Goal: Information Seeking & Learning: Learn about a topic

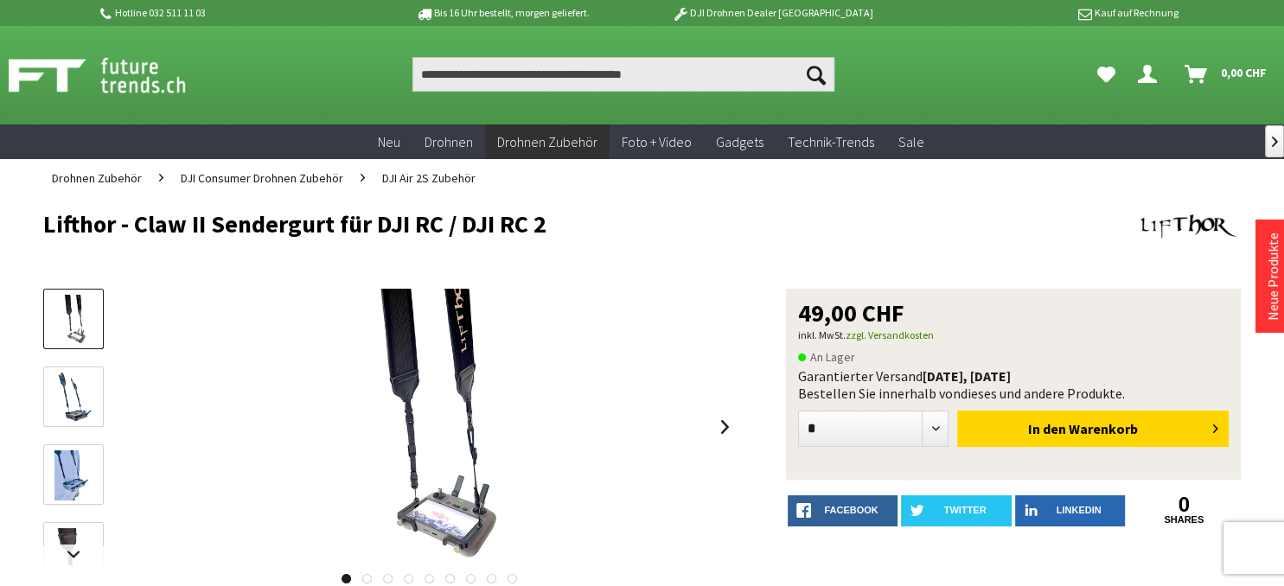
click at [66, 404] on img at bounding box center [73, 398] width 36 height 50
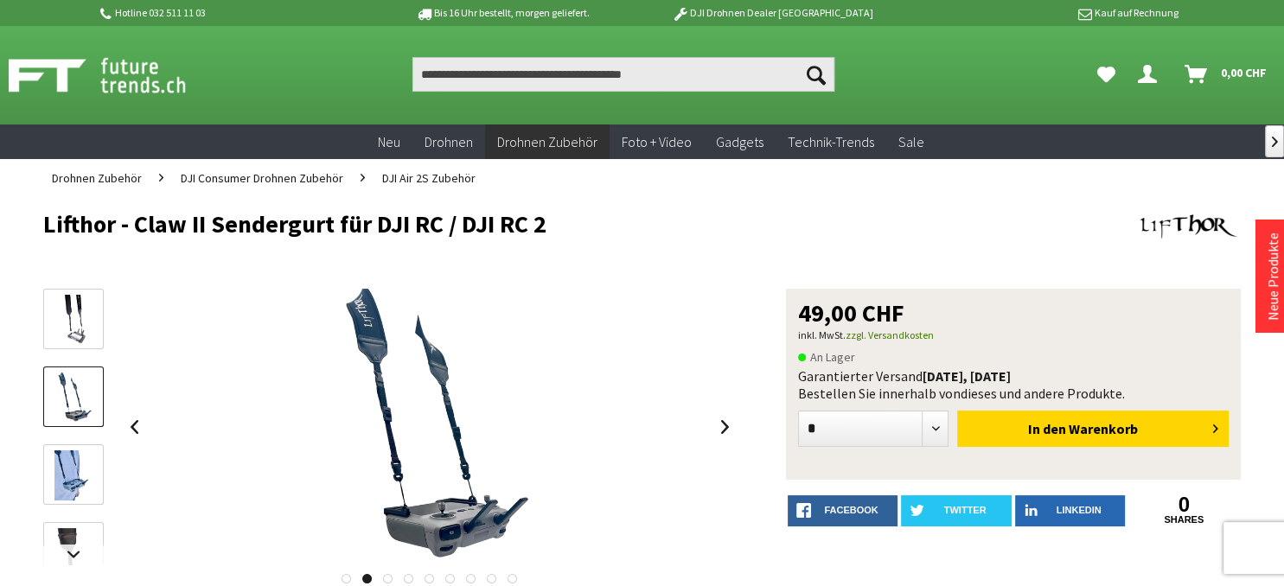
click at [64, 461] on img at bounding box center [73, 475] width 38 height 50
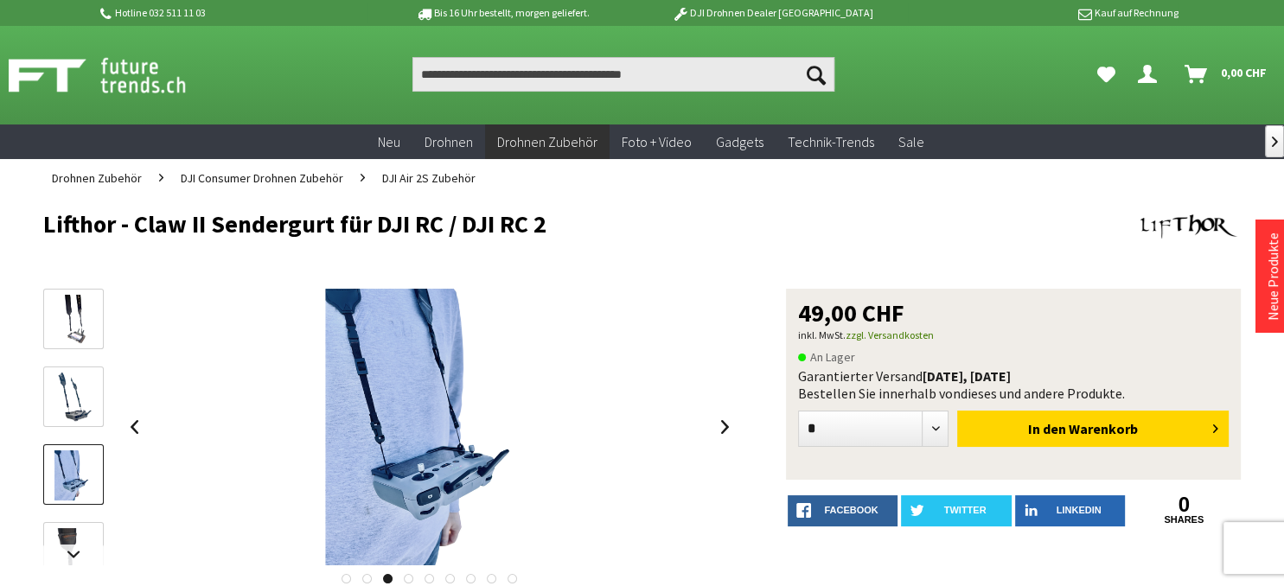
click at [1168, 217] on img at bounding box center [1189, 226] width 104 height 31
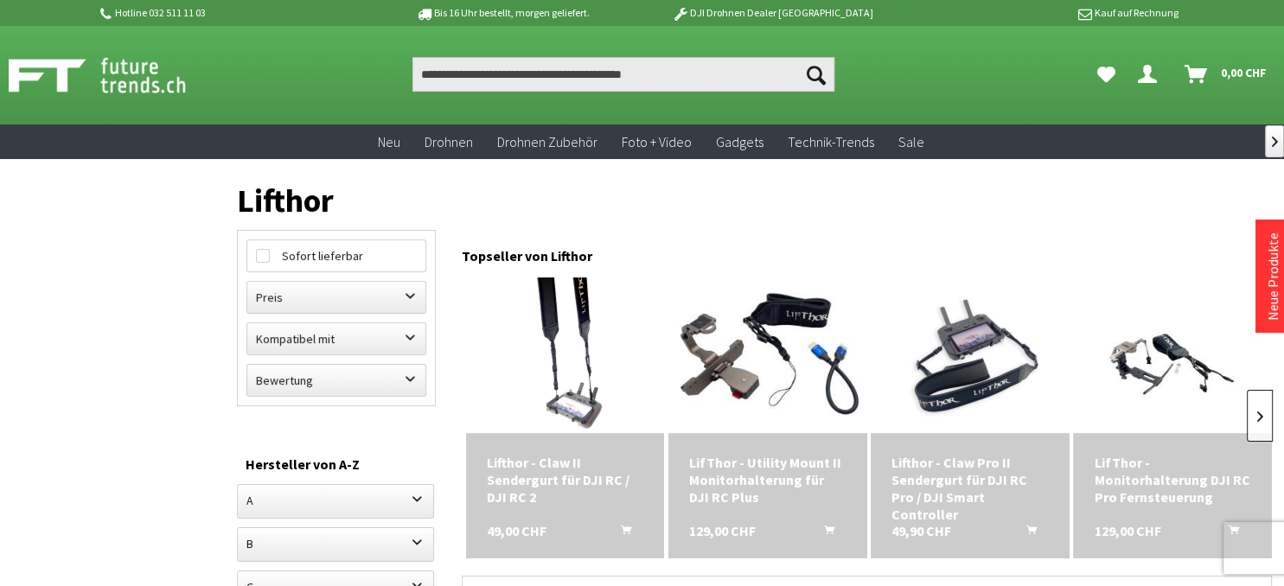
click at [1255, 411] on link at bounding box center [1260, 416] width 26 height 52
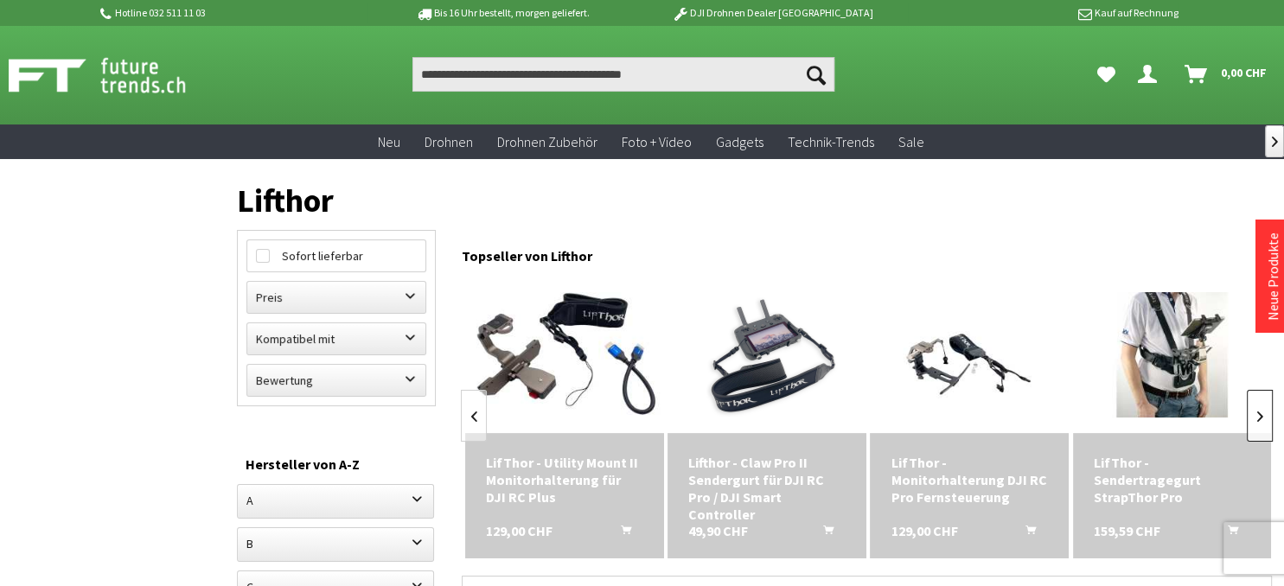
click at [1255, 411] on link at bounding box center [1260, 416] width 26 height 52
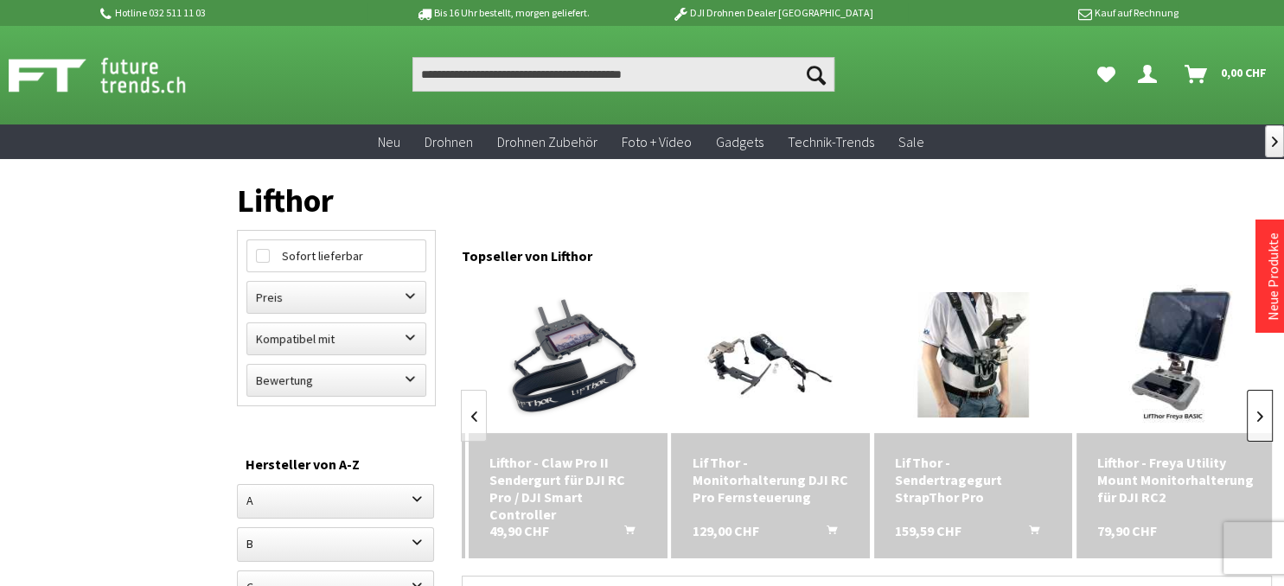
scroll to position [0, 406]
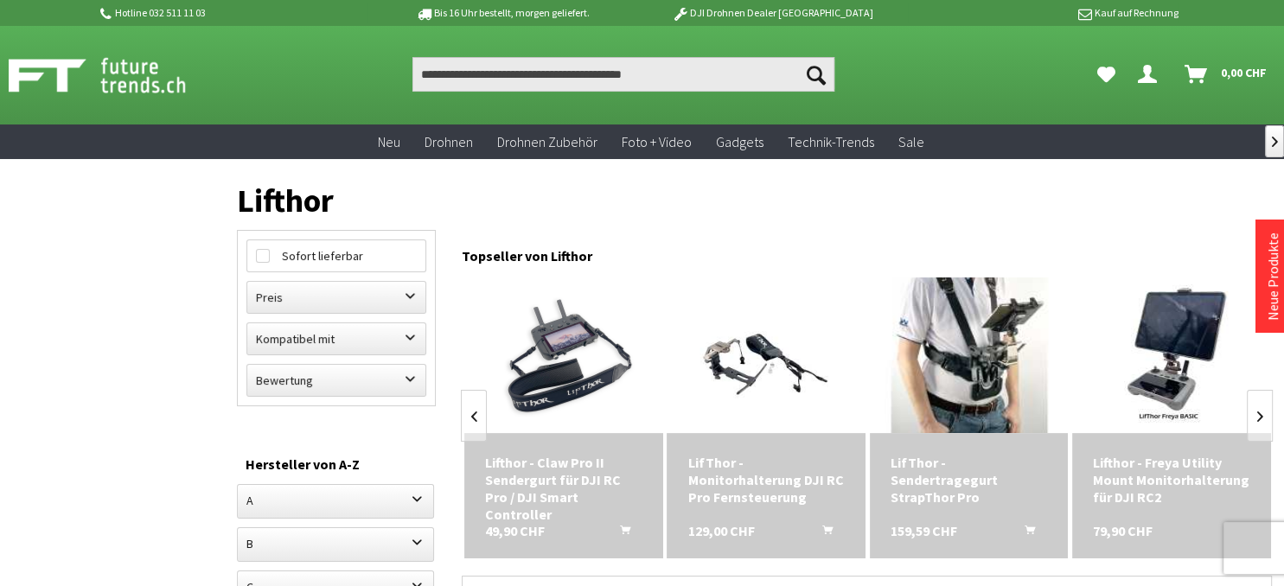
click at [994, 350] on img at bounding box center [969, 355] width 278 height 175
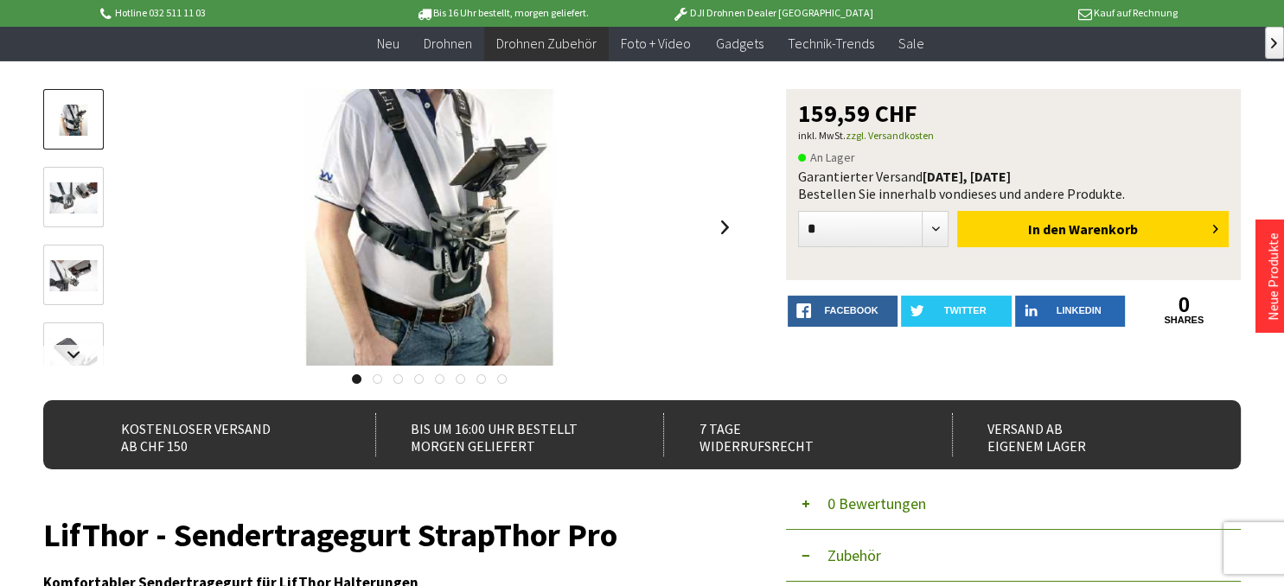
scroll to position [93, 0]
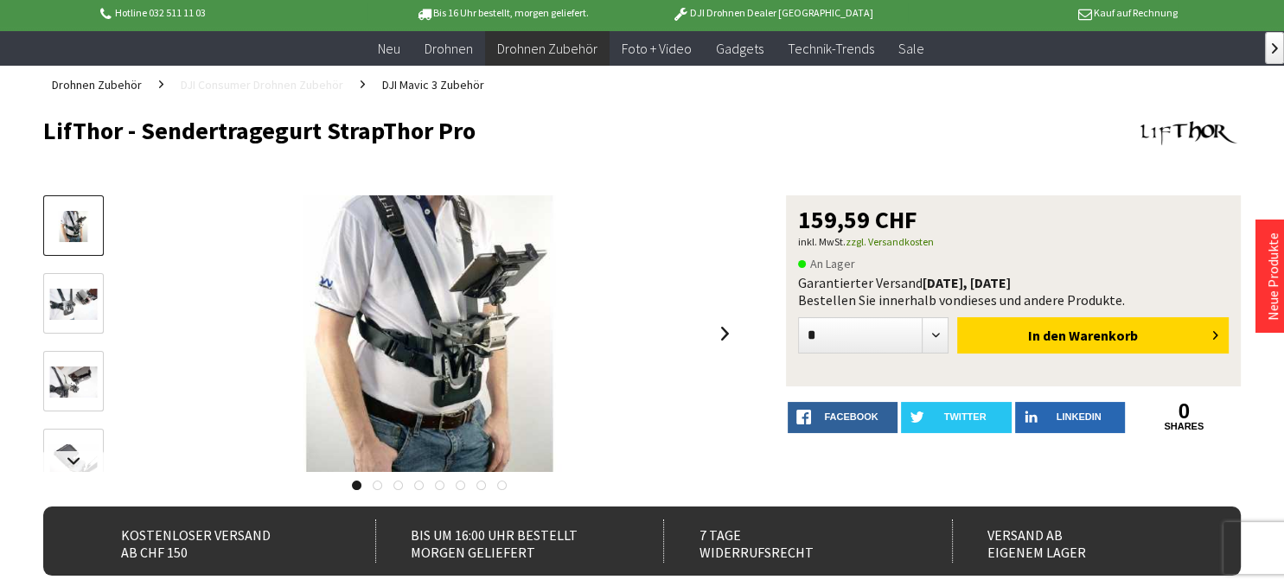
click at [246, 87] on span "DJI Consumer Drohnen Zubehör" at bounding box center [262, 85] width 163 height 16
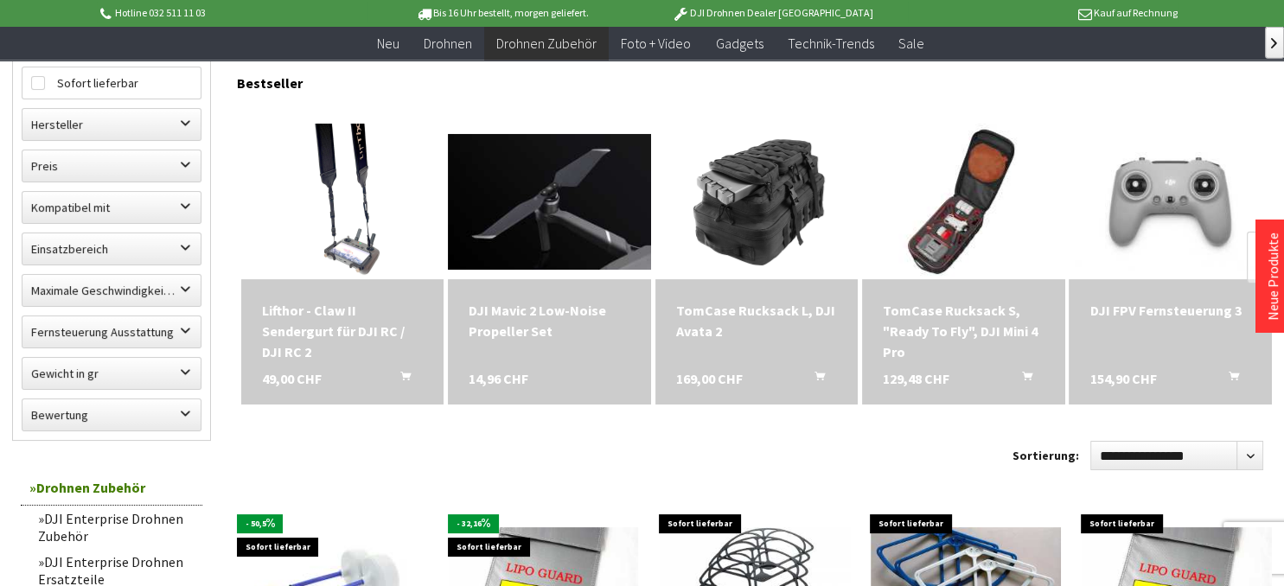
scroll to position [187, 0]
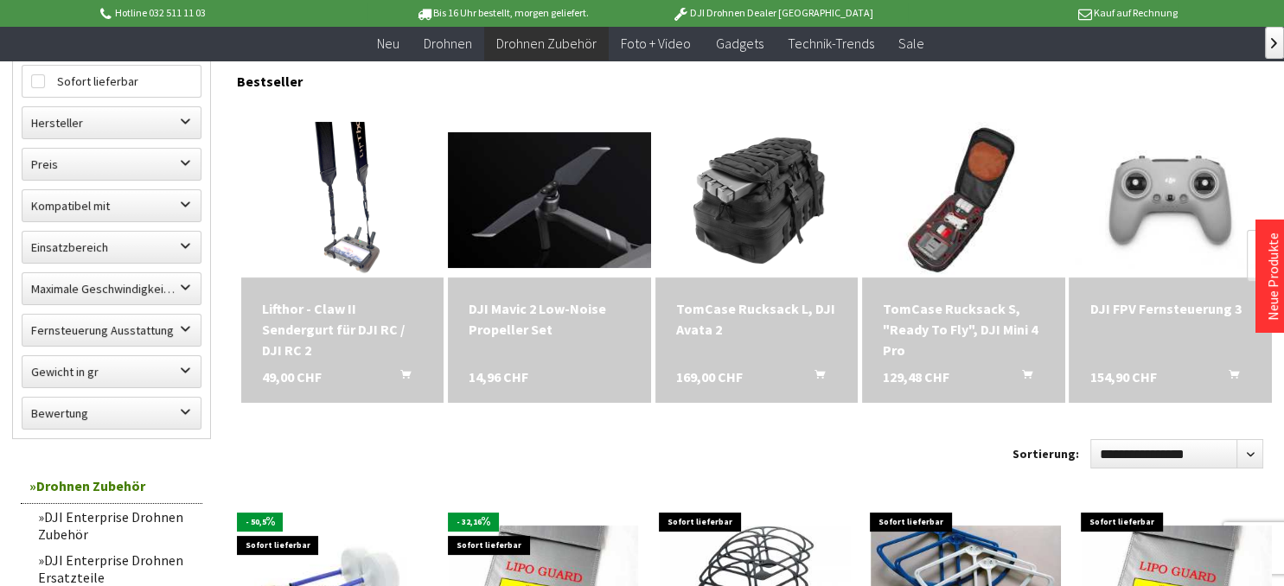
click at [316, 317] on div "Lifthor - Claw II Sendergurt für DJI RC / DJI RC 2" at bounding box center [343, 329] width 162 height 62
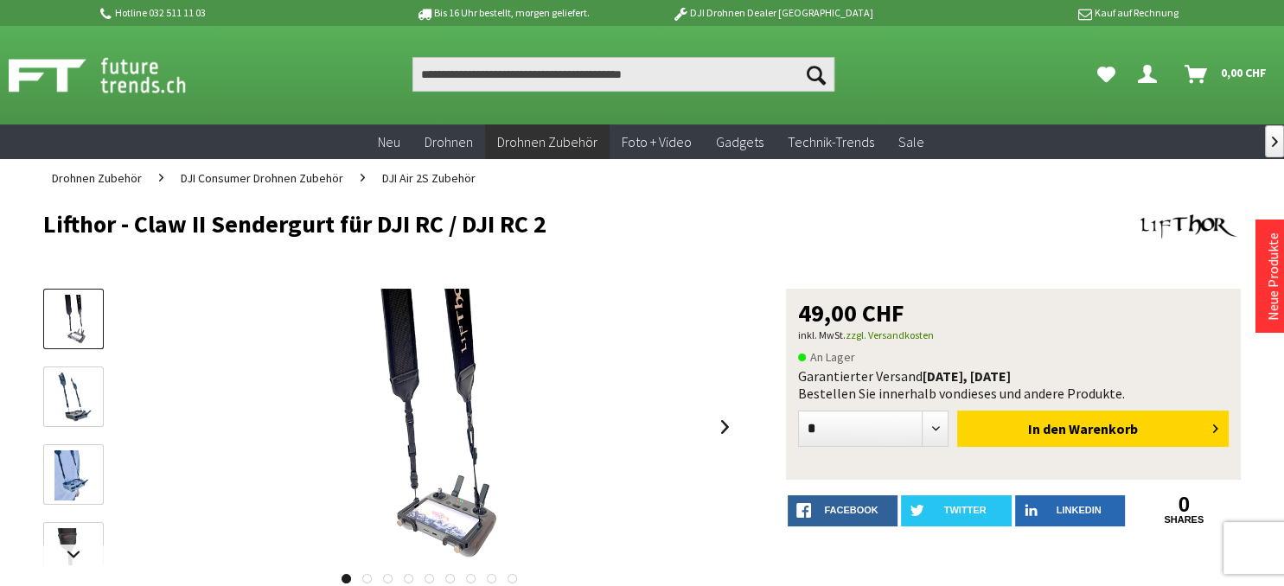
drag, startPoint x: 800, startPoint y: 318, endPoint x: 903, endPoint y: 315, distance: 102.9
click at [903, 315] on span "49,00 CHF" at bounding box center [851, 313] width 106 height 24
click at [62, 395] on img at bounding box center [73, 398] width 36 height 50
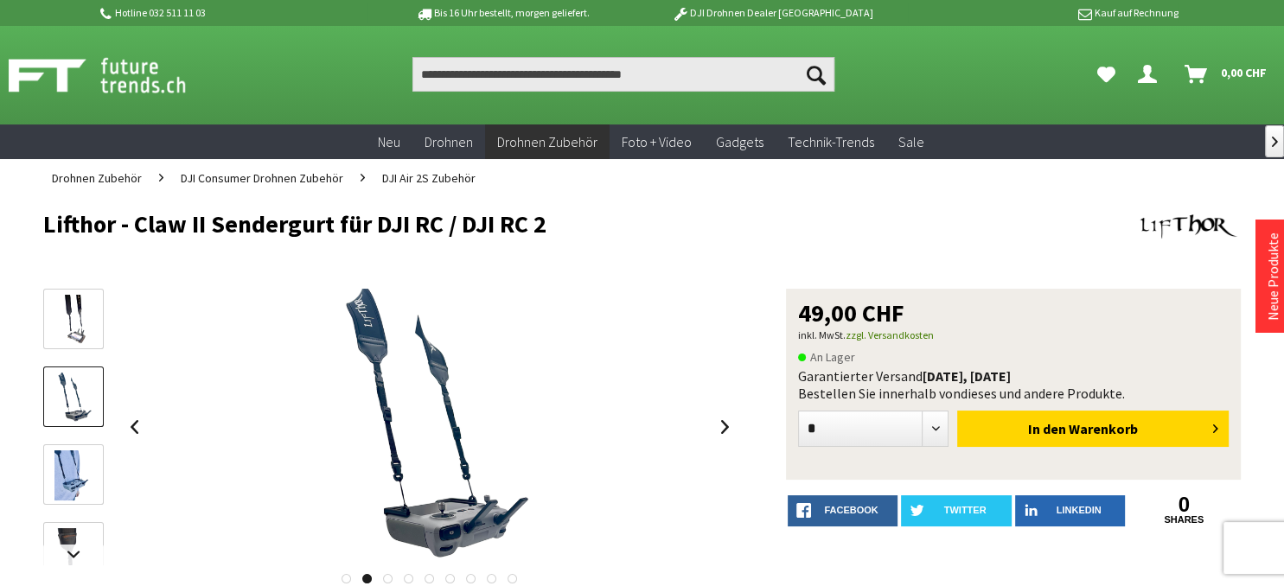
click at [70, 470] on img at bounding box center [73, 475] width 38 height 50
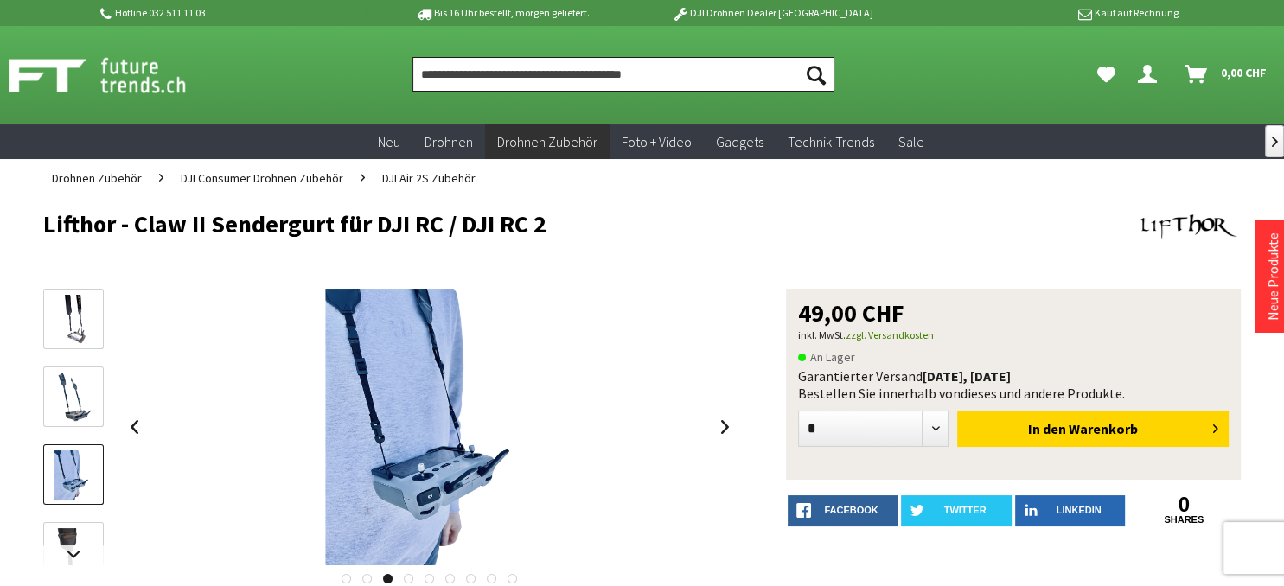
click at [667, 77] on input "Produkt, Marke, Kategorie, EAN, Artikelnummer…" at bounding box center [623, 74] width 423 height 35
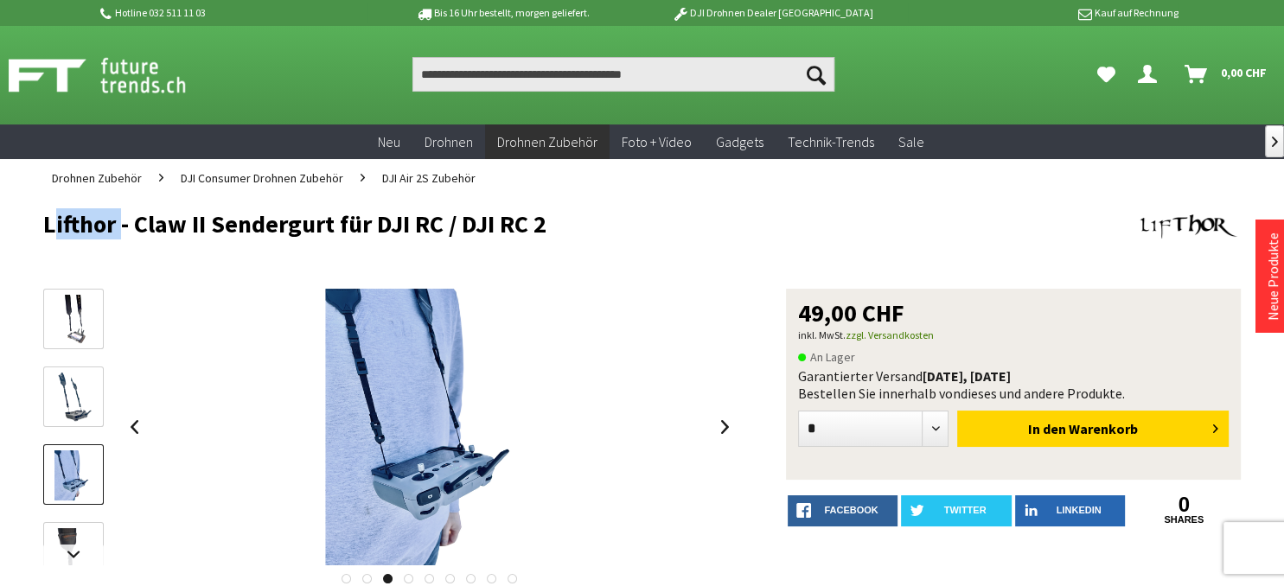
drag, startPoint x: 114, startPoint y: 227, endPoint x: 43, endPoint y: 216, distance: 71.7
click at [43, 216] on h1 "Lifthor - Claw II Sendergurt für DJI RC / DJI RC 2" at bounding box center [522, 224] width 958 height 26
copy h1 "Lifthor"
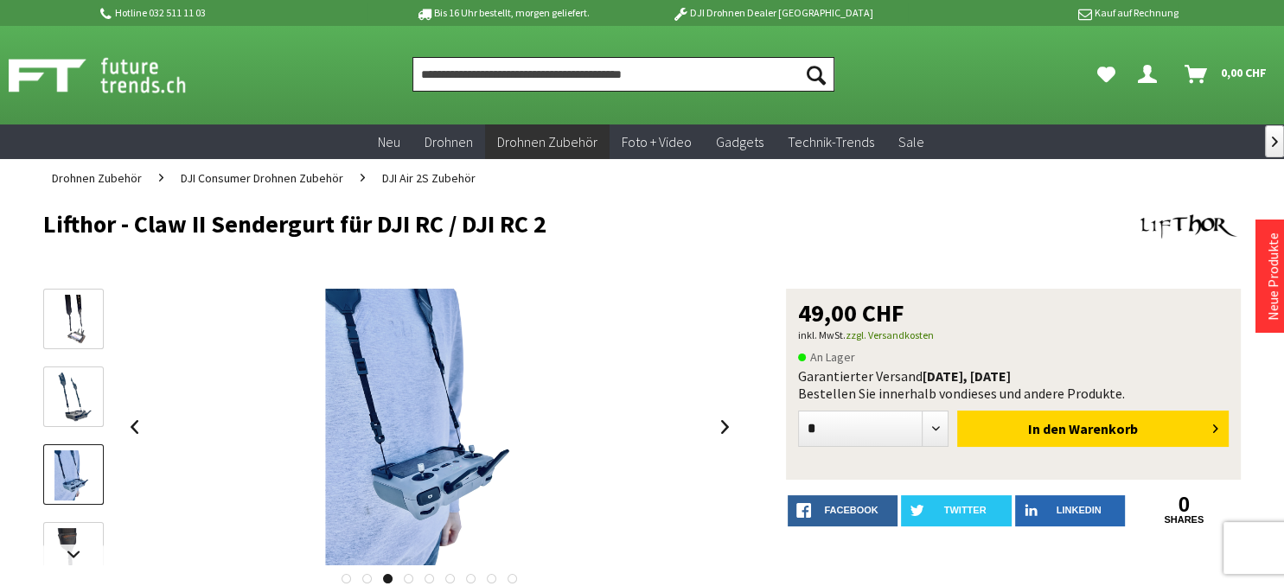
click at [442, 82] on input "Produkt, Marke, Kategorie, EAN, Artikelnummer…" at bounding box center [623, 74] width 423 height 35
paste input "*******"
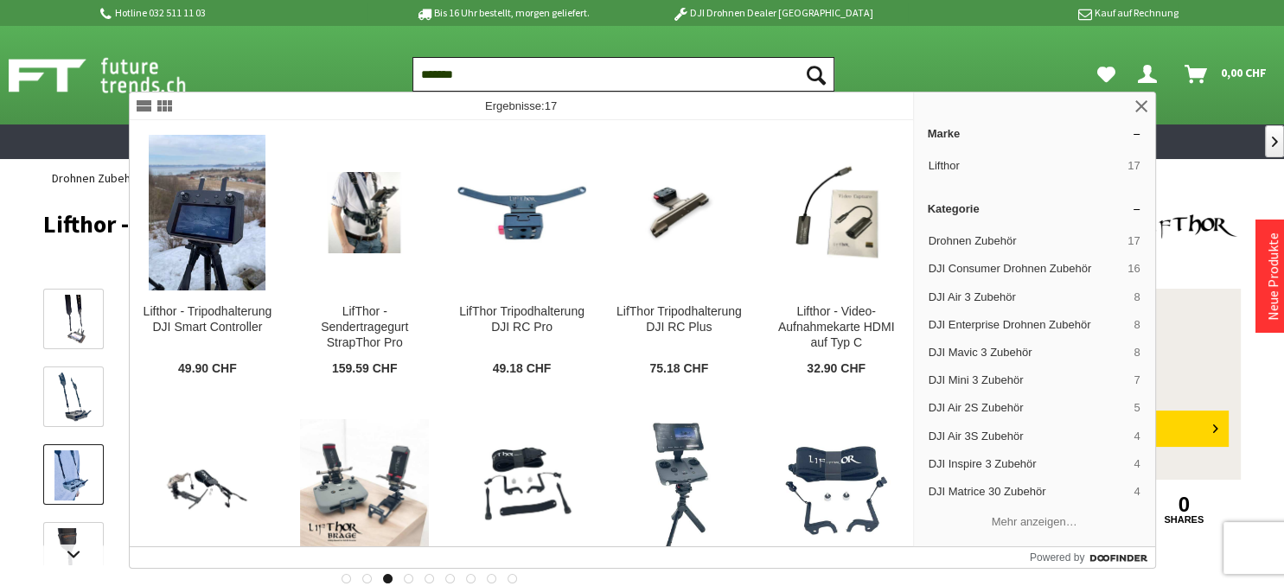
type input "*******"
click at [798, 57] on button "Suchen" at bounding box center [816, 74] width 36 height 35
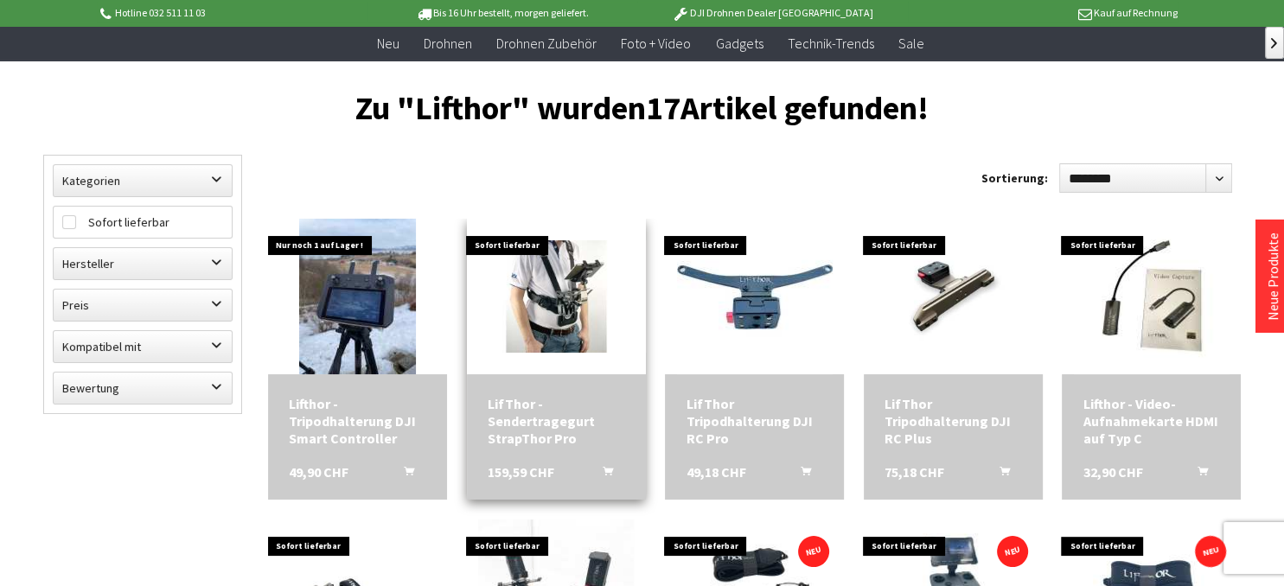
scroll to position [187, 0]
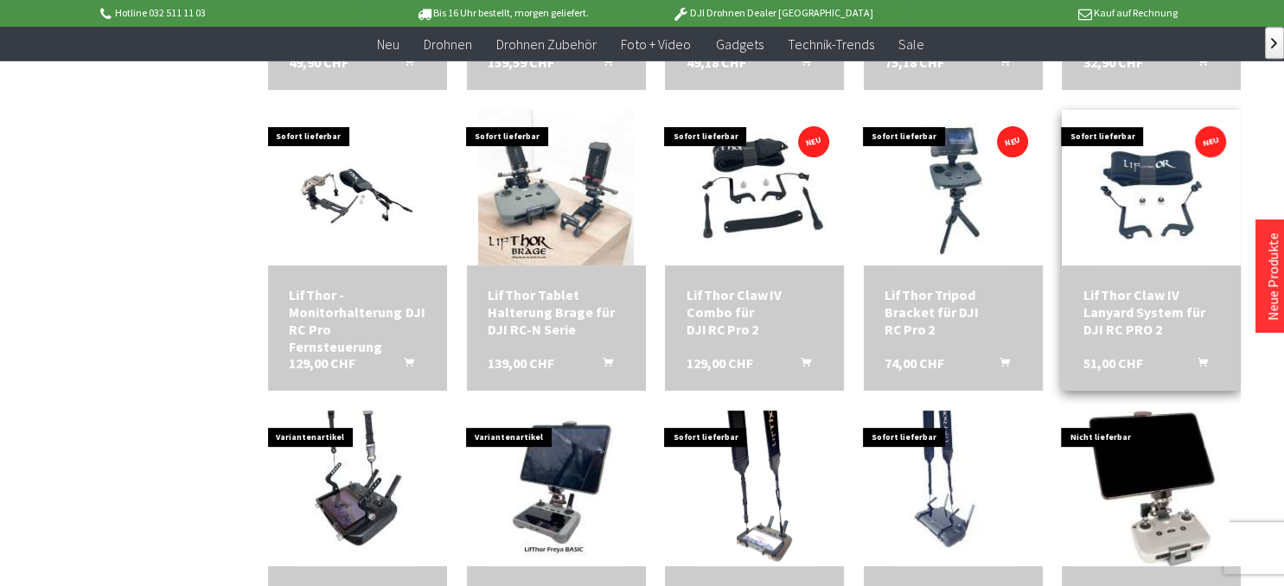
scroll to position [467, 0]
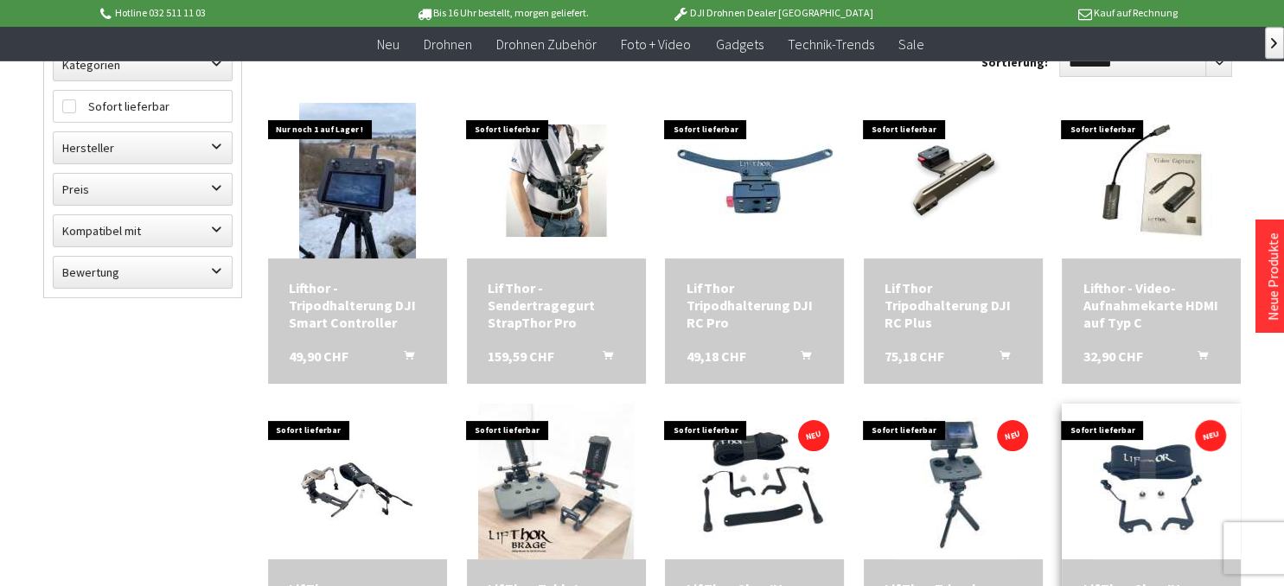
scroll to position [187, 0]
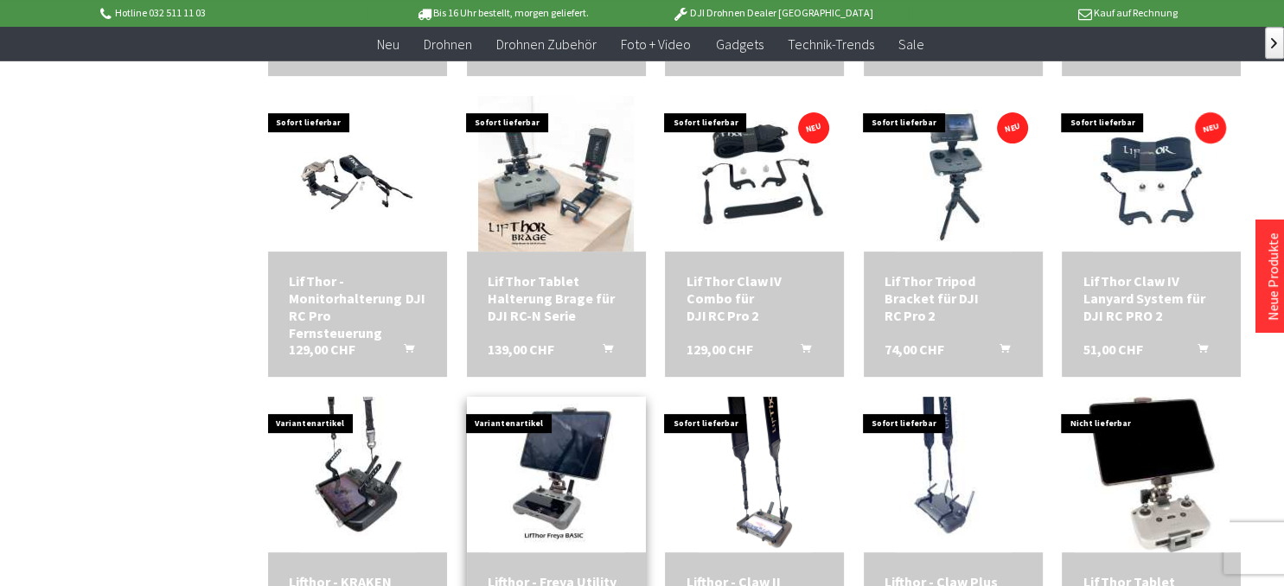
scroll to position [560, 0]
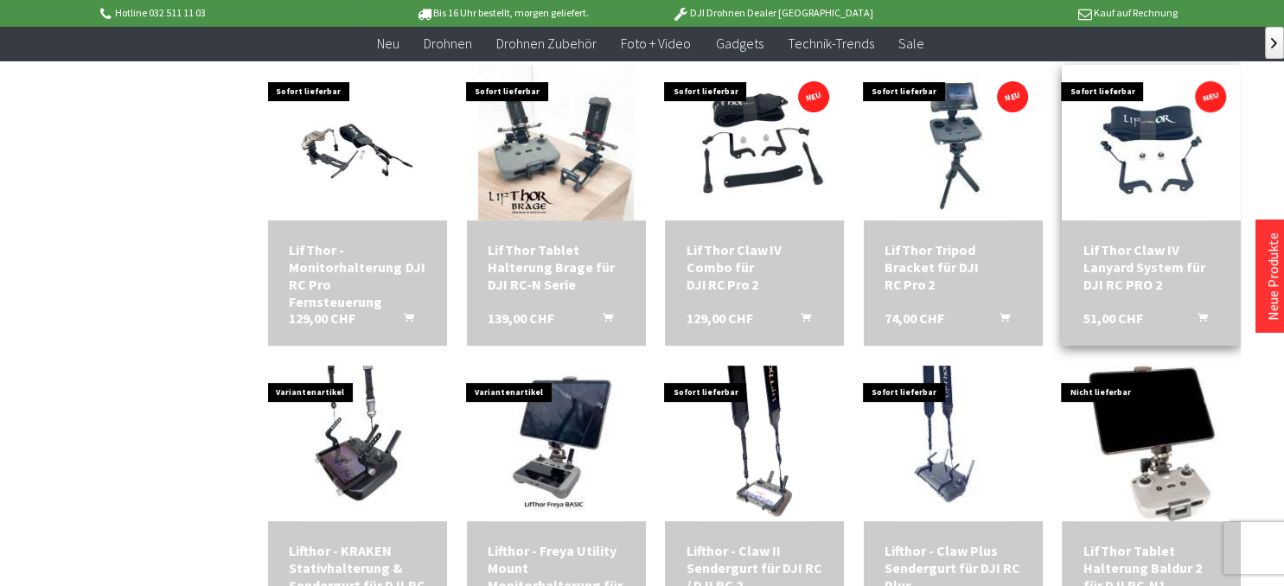
click at [1133, 246] on div "LifThor Claw IV Lanyard System für DJI RC PRO 2" at bounding box center [1150, 267] width 137 height 52
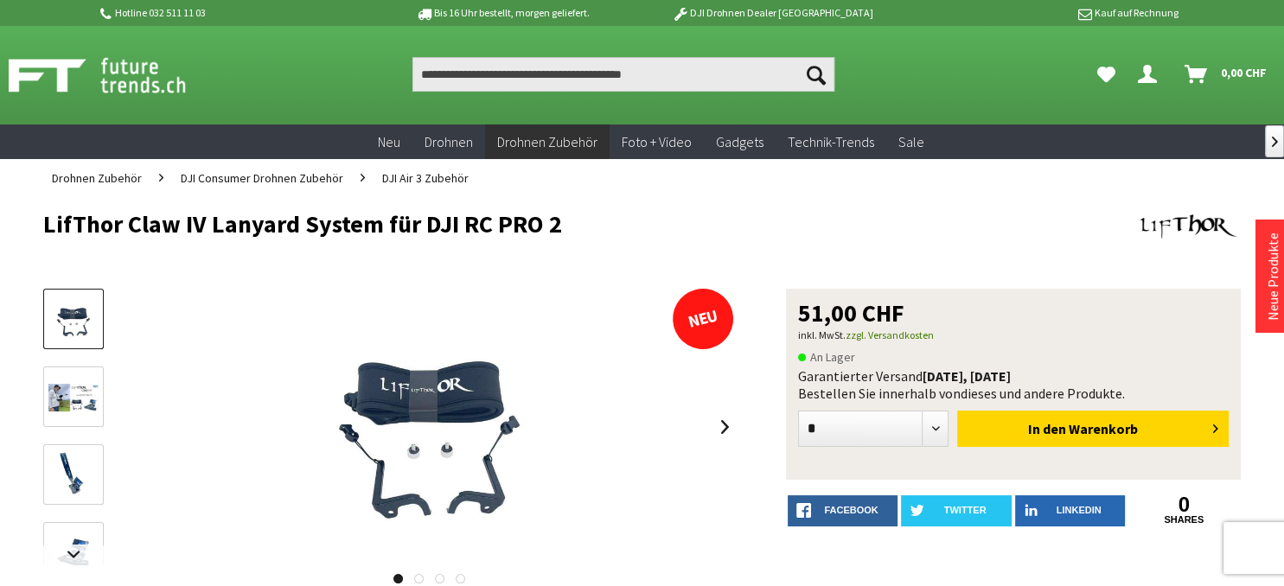
click at [72, 396] on img at bounding box center [73, 398] width 50 height 29
